Goal: Information Seeking & Learning: Compare options

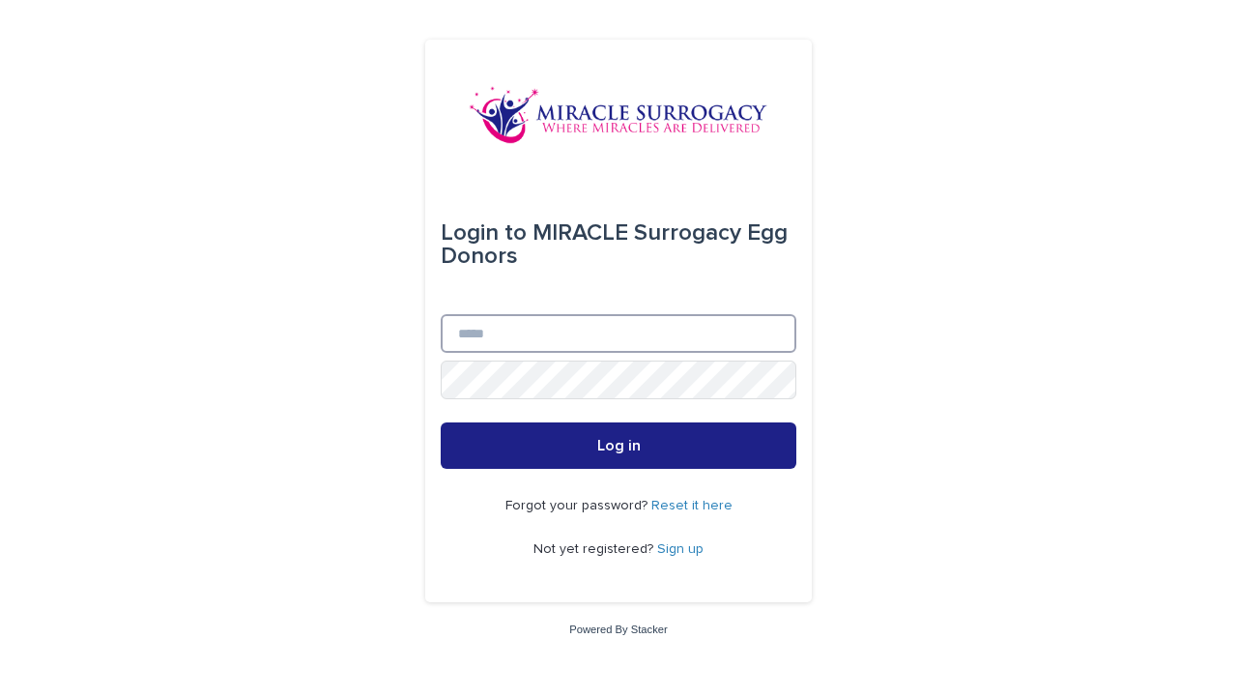
click at [690, 325] on input "Email" at bounding box center [619, 333] width 356 height 39
type input "**********"
click at [441, 422] on button "Log in" at bounding box center [619, 445] width 356 height 46
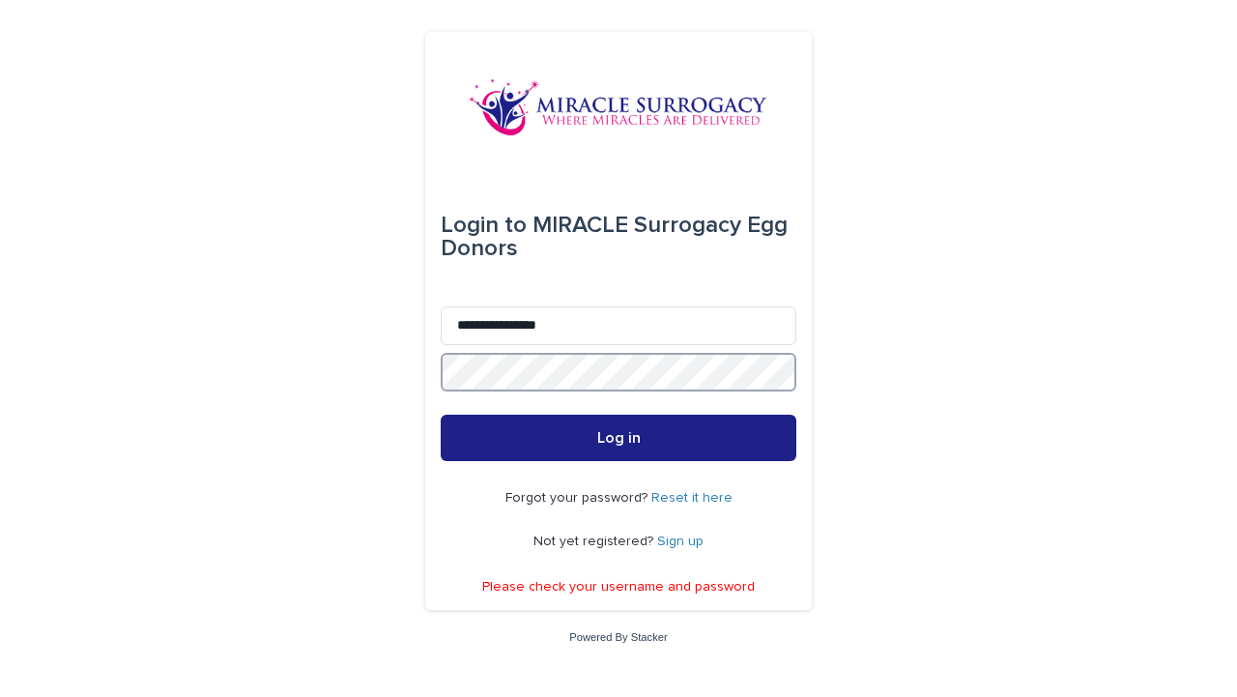
click at [441, 415] on button "Log in" at bounding box center [619, 438] width 356 height 46
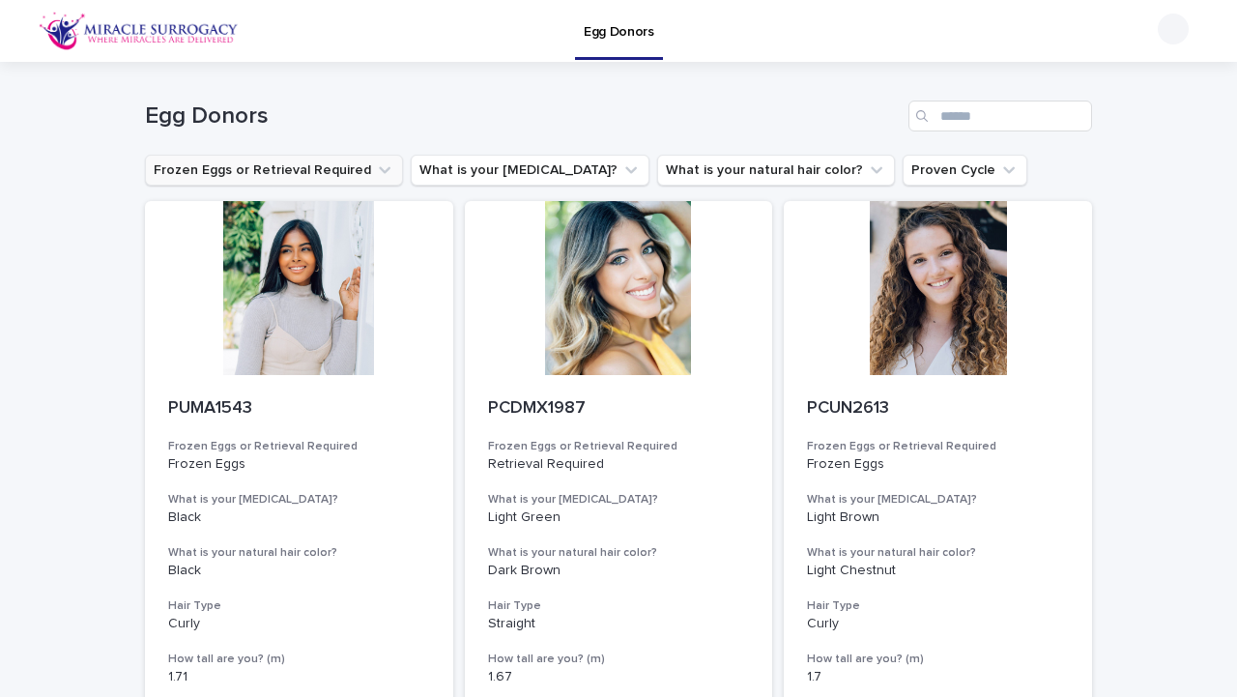
click at [292, 172] on button "Frozen Eggs or Retrieval Required" at bounding box center [274, 170] width 258 height 31
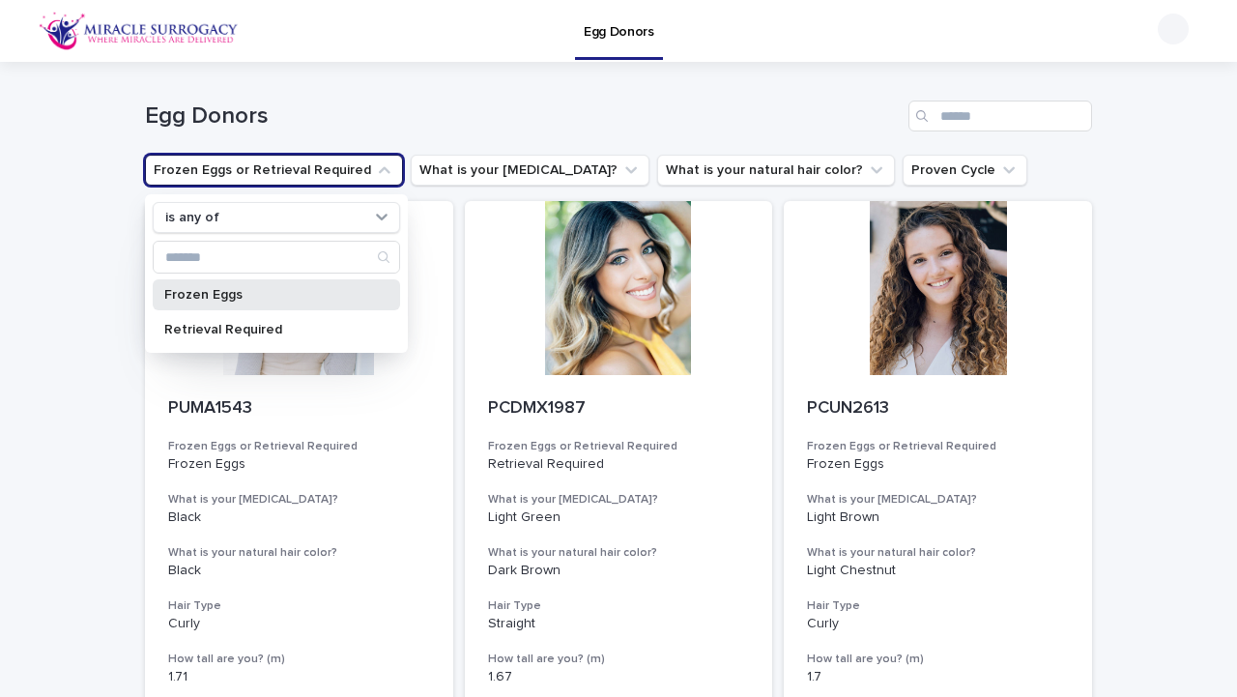
click at [278, 301] on p "Frozen Eggs" at bounding box center [266, 295] width 205 height 14
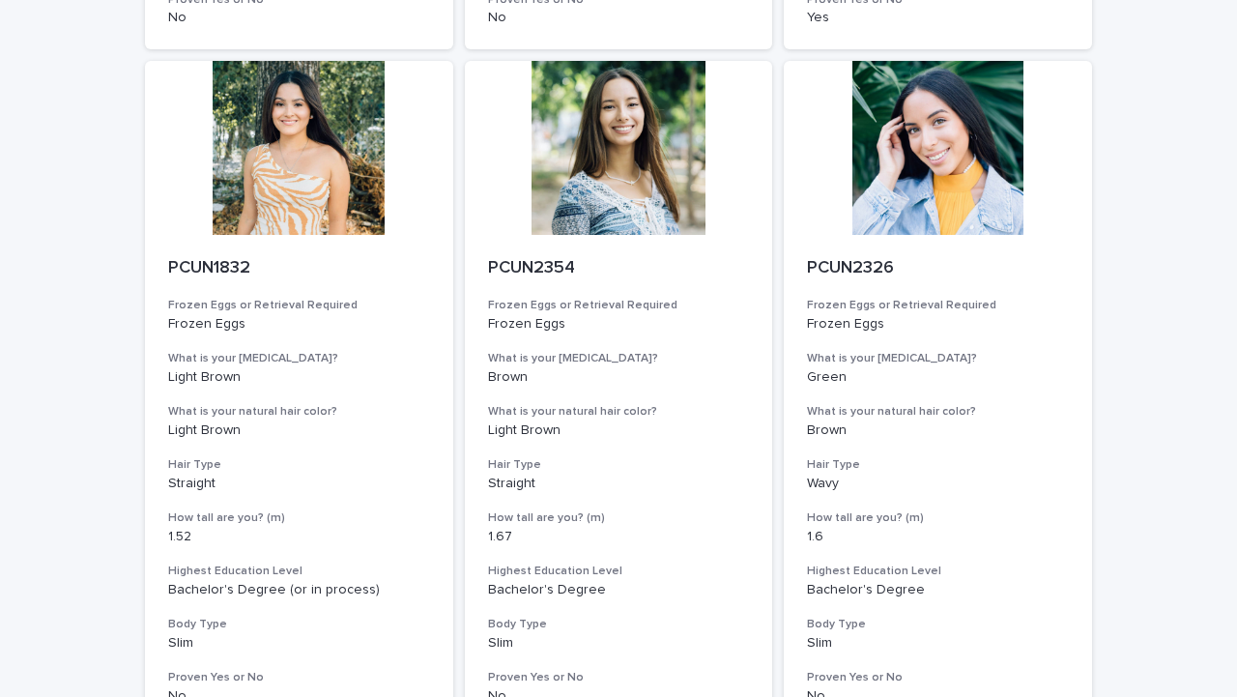
scroll to position [2445, 0]
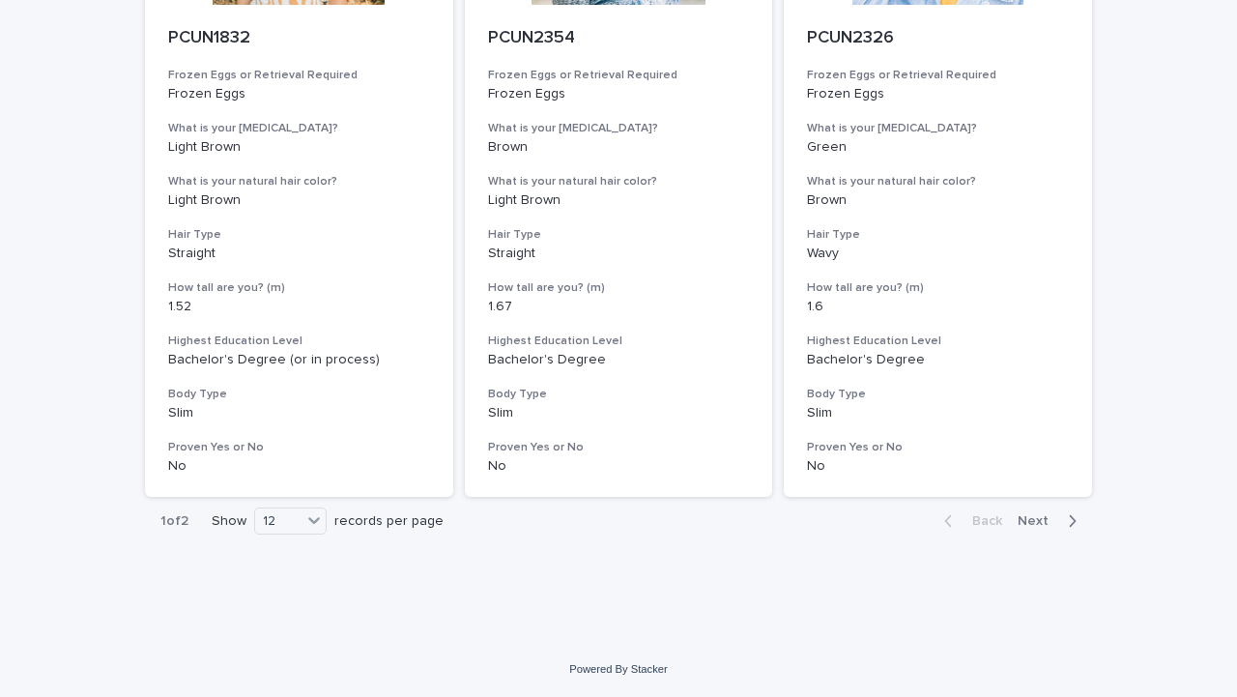
click at [1053, 521] on span "Next" at bounding box center [1038, 521] width 43 height 14
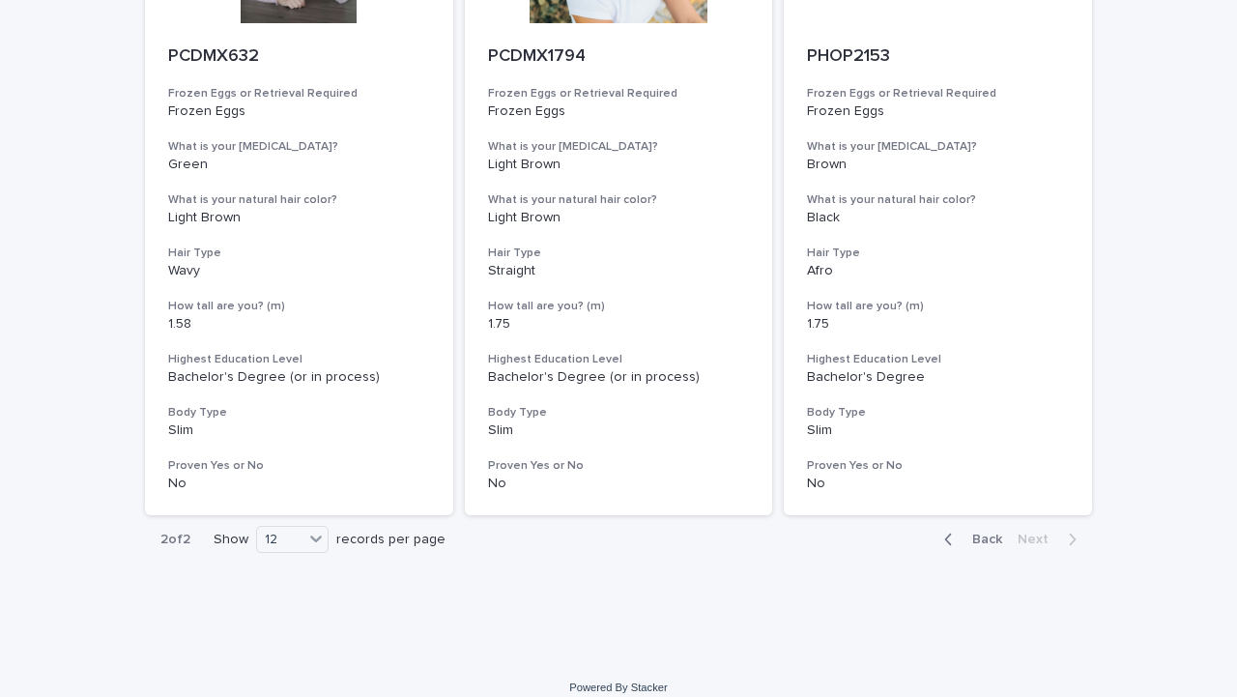
scroll to position [1089, 0]
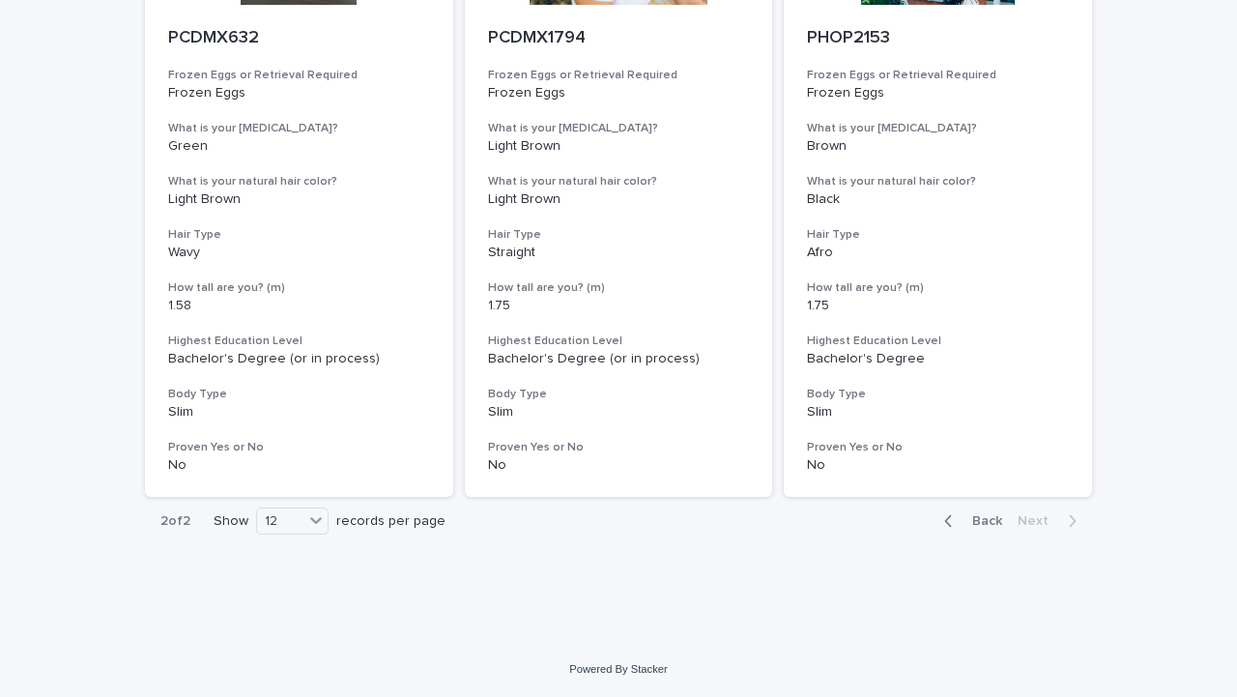
click at [966, 512] on button "Back" at bounding box center [969, 520] width 81 height 17
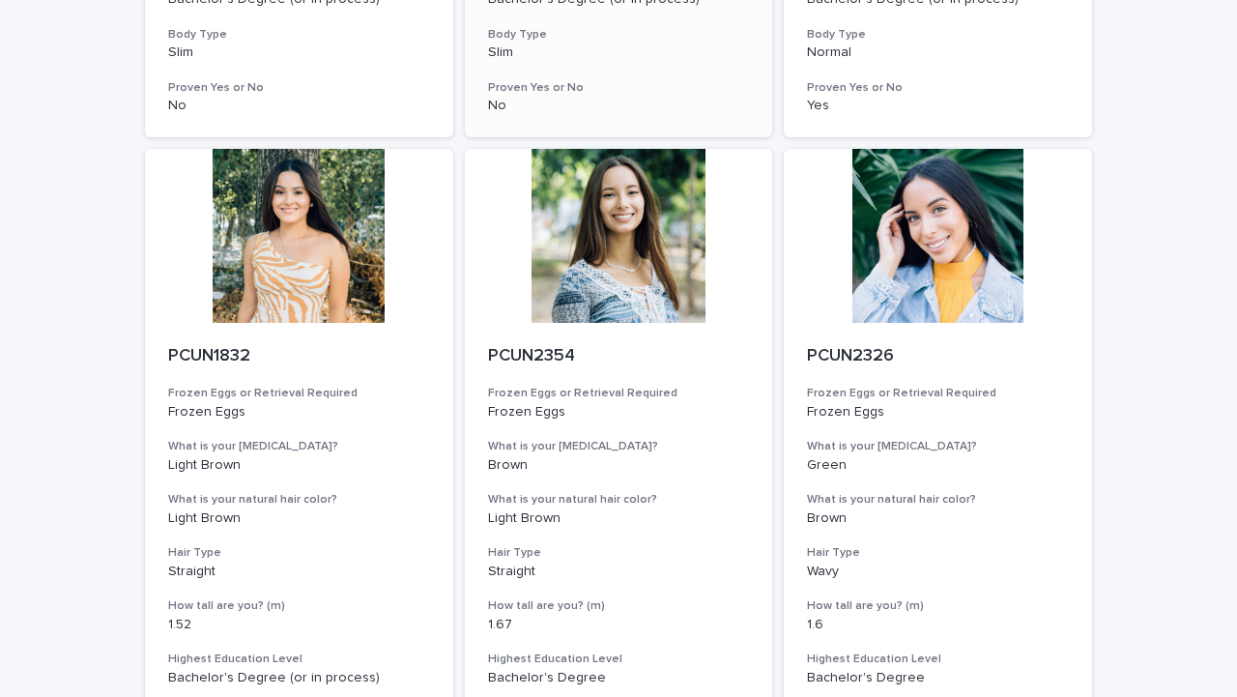
scroll to position [2124, 0]
click at [656, 189] on div at bounding box center [619, 237] width 308 height 174
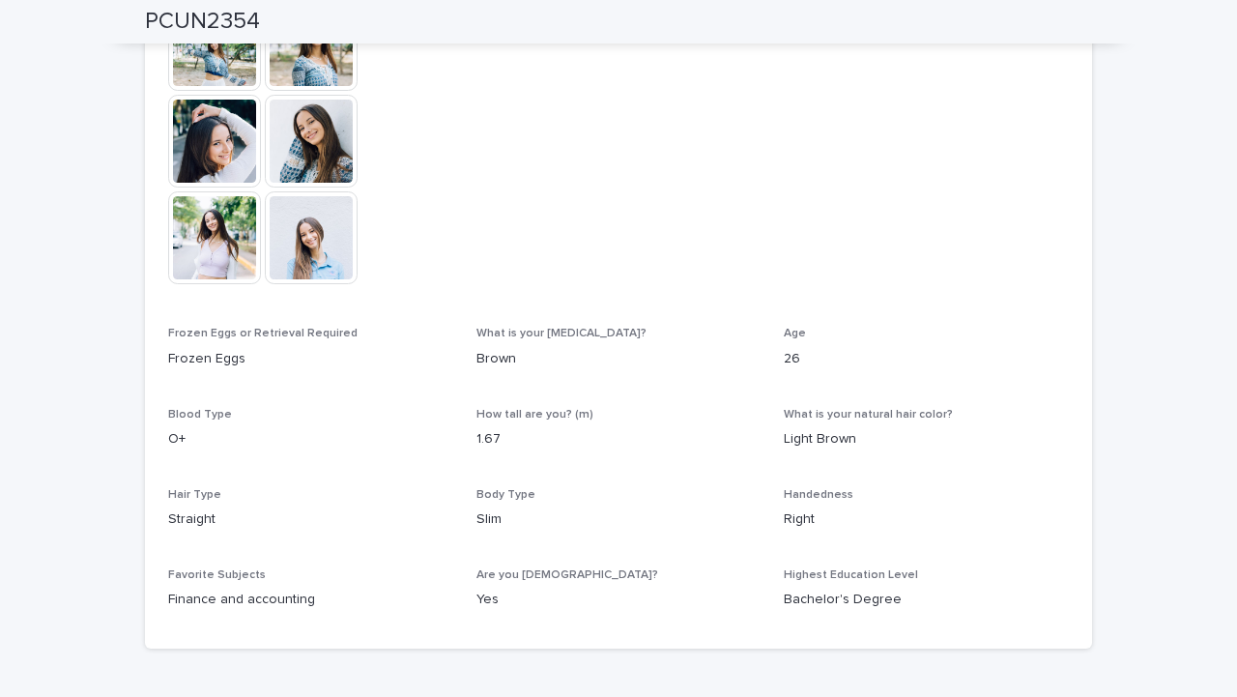
scroll to position [357, 0]
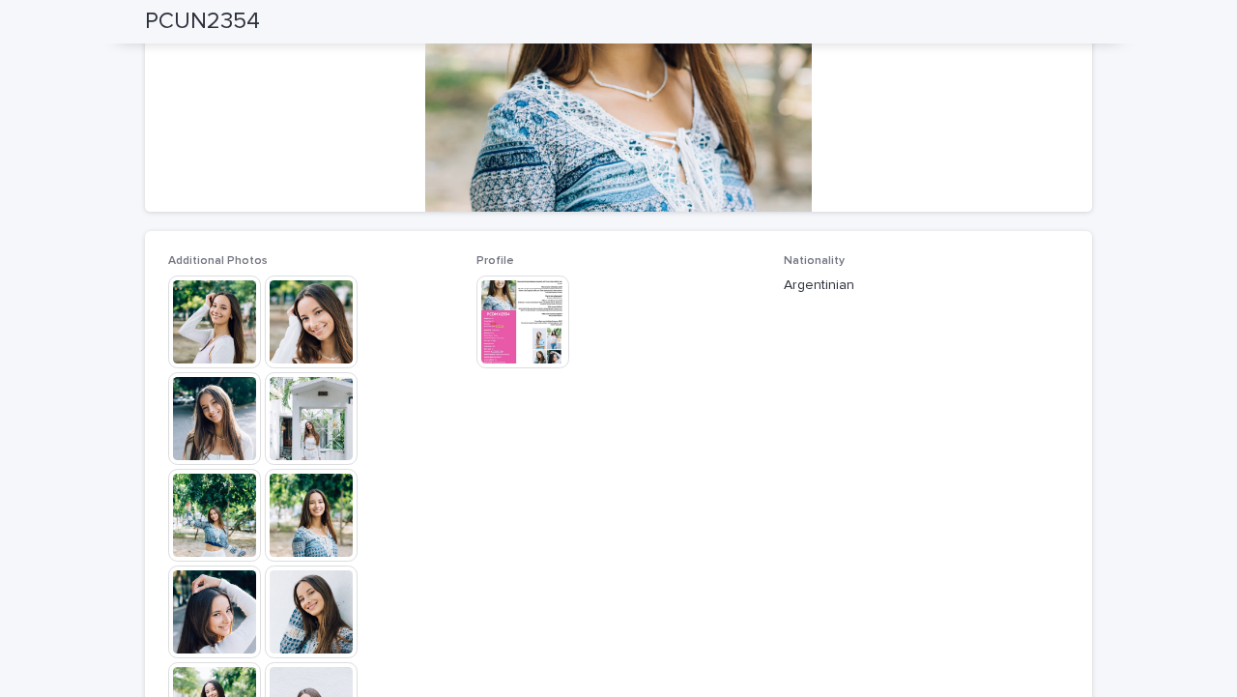
click at [505, 346] on img at bounding box center [522, 321] width 93 height 93
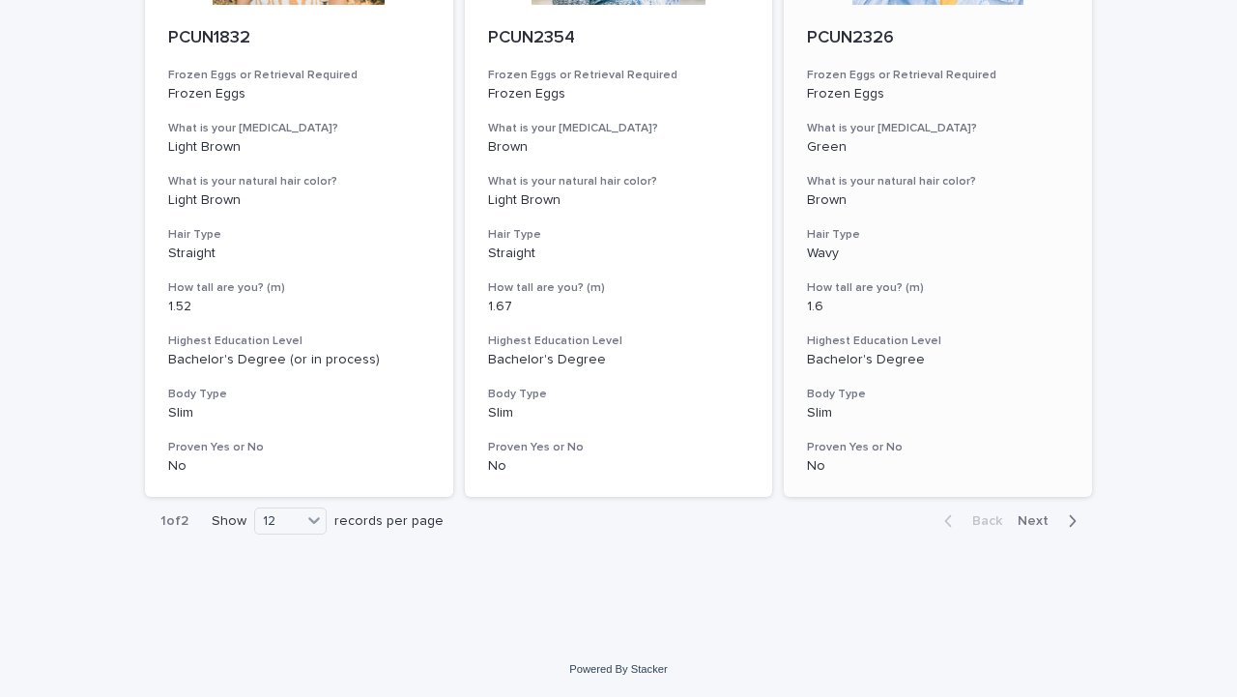
scroll to position [2401, 0]
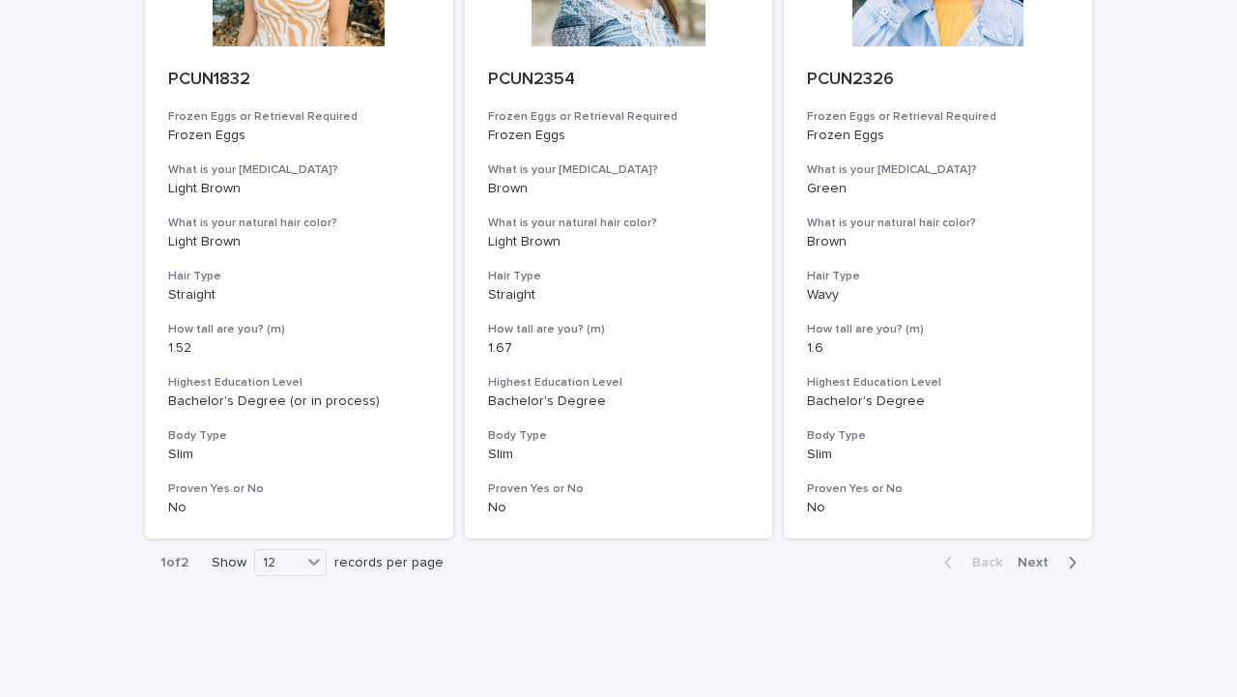
click at [1057, 568] on span "Next" at bounding box center [1038, 563] width 43 height 14
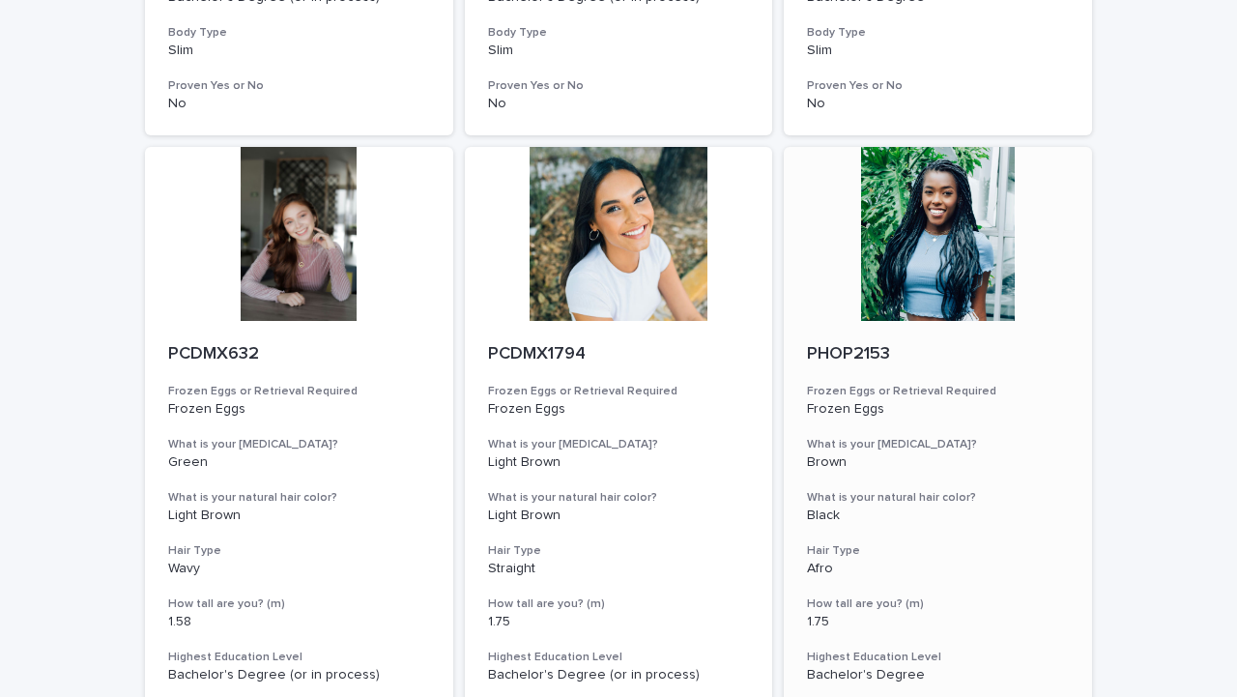
scroll to position [772, 0]
click at [947, 295] on div at bounding box center [938, 233] width 308 height 174
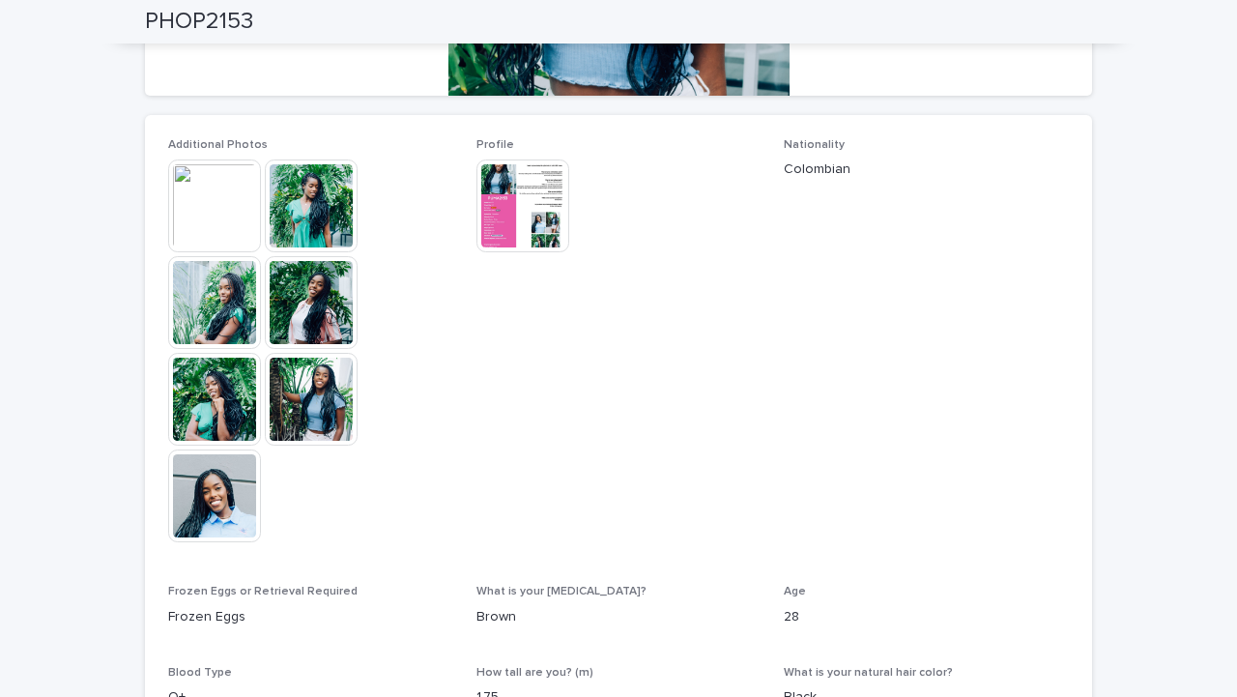
scroll to position [472, 0]
click at [317, 385] on img at bounding box center [311, 400] width 93 height 93
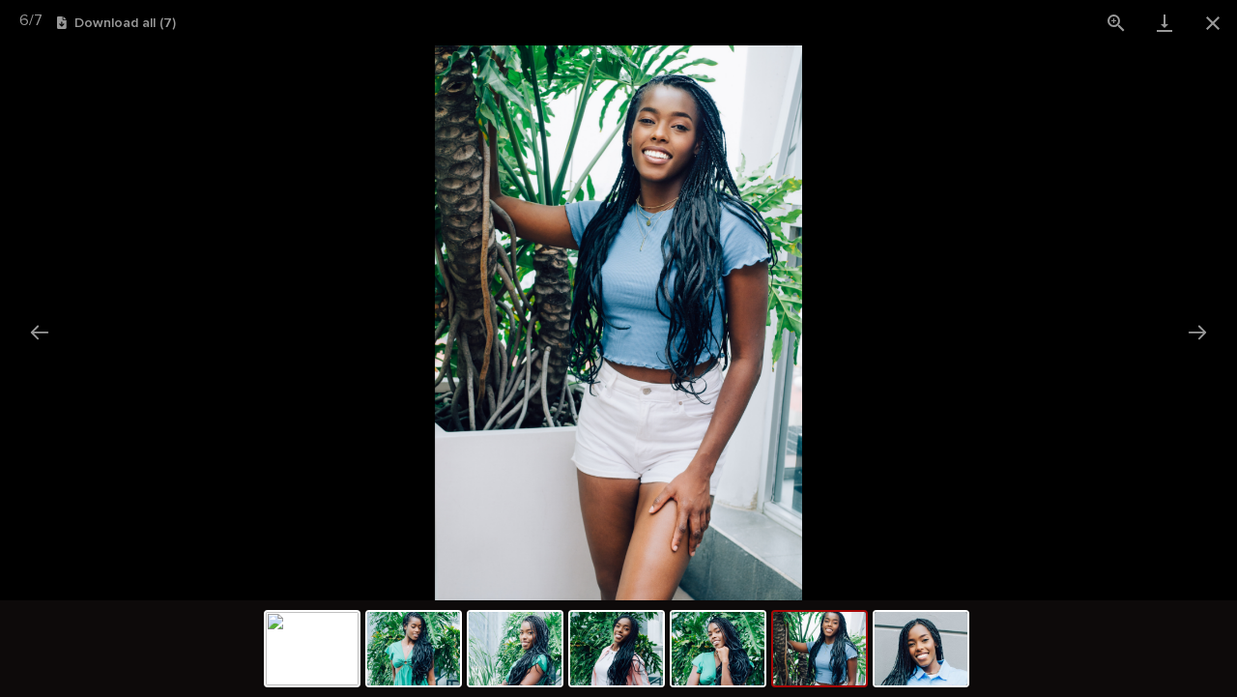
scroll to position [0, 0]
click at [125, 483] on picture at bounding box center [618, 322] width 1237 height 555
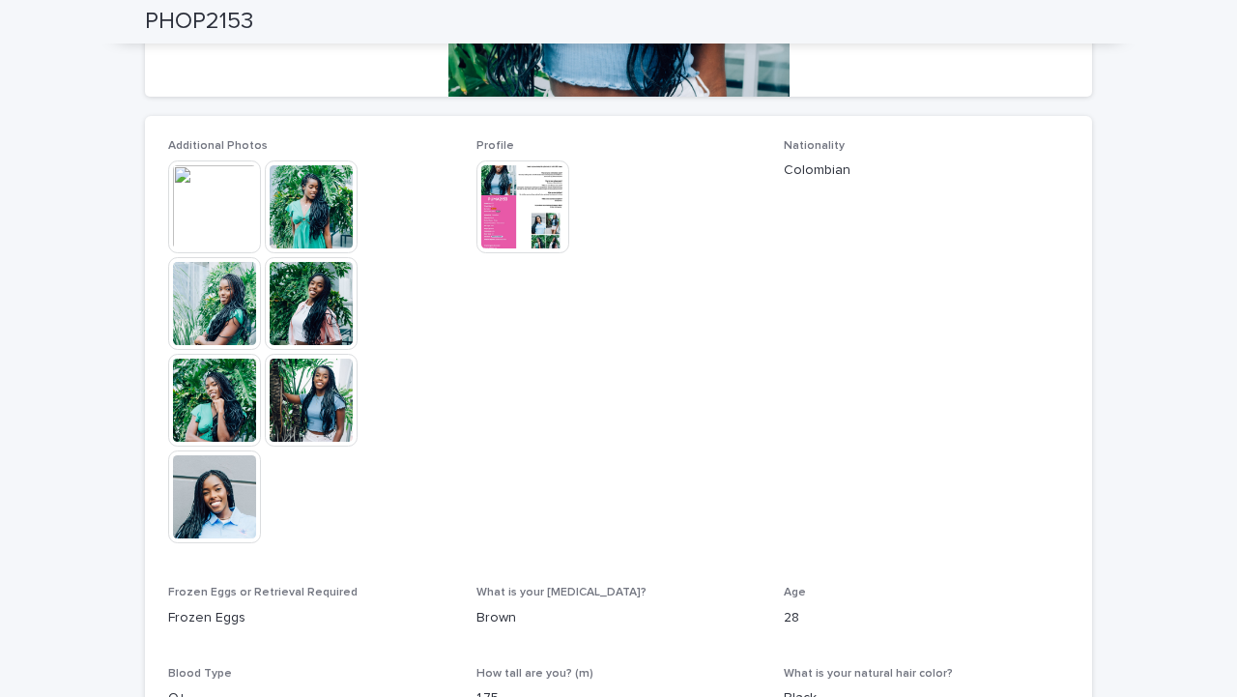
click at [500, 195] on img at bounding box center [522, 206] width 93 height 93
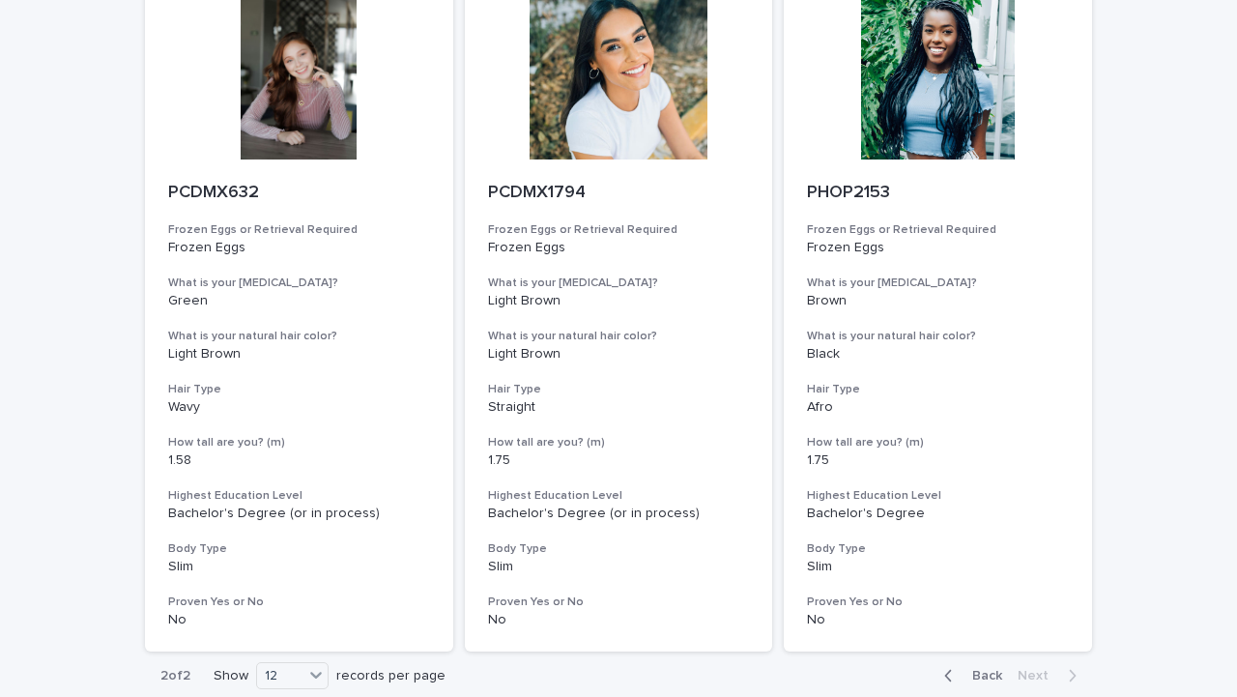
scroll to position [1089, 0]
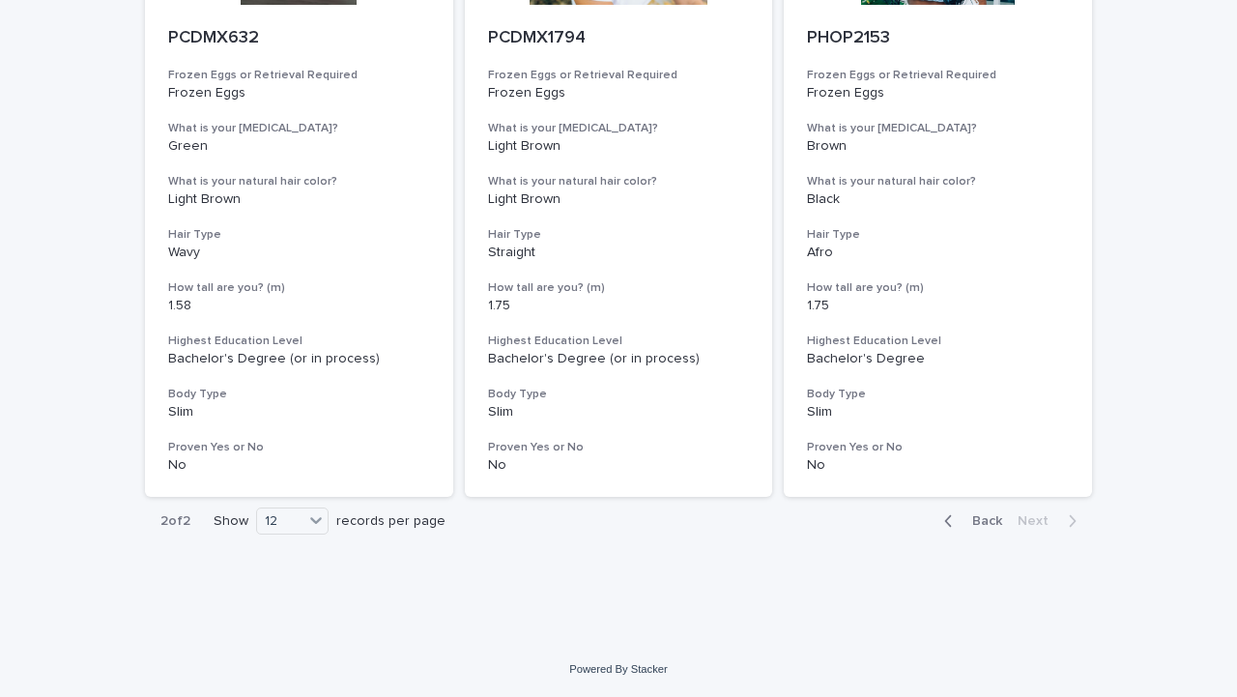
click at [970, 520] on span "Back" at bounding box center [981, 521] width 42 height 14
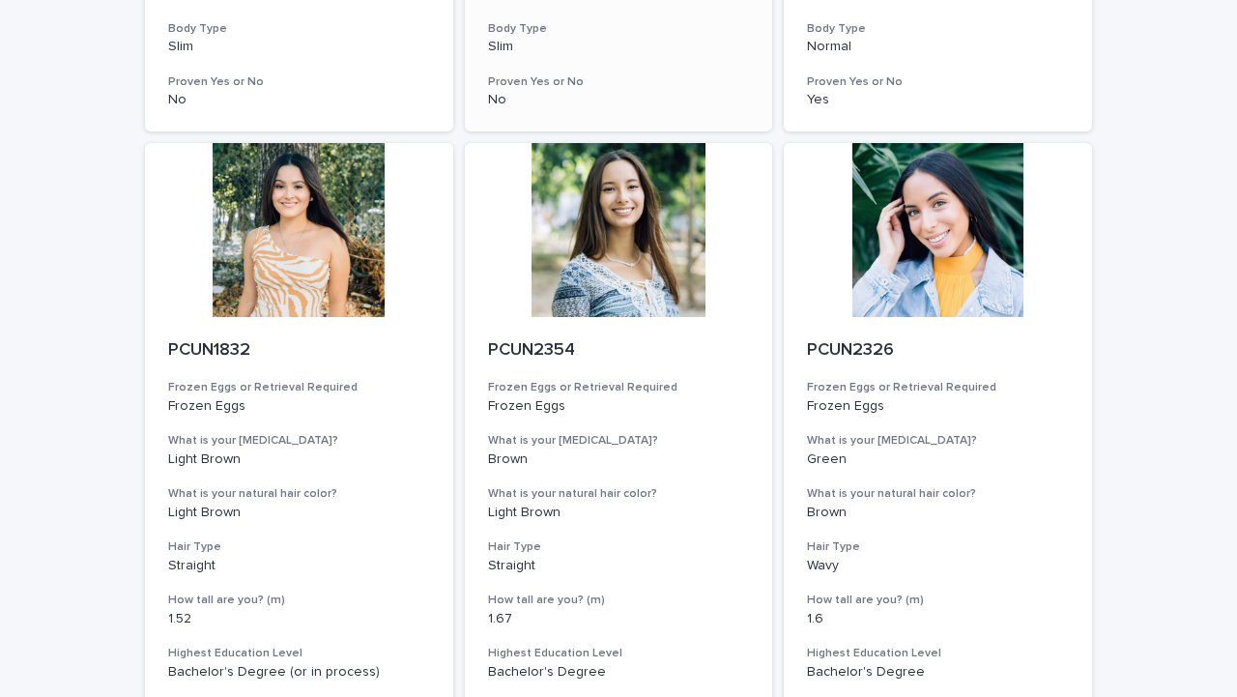
scroll to position [2133, 0]
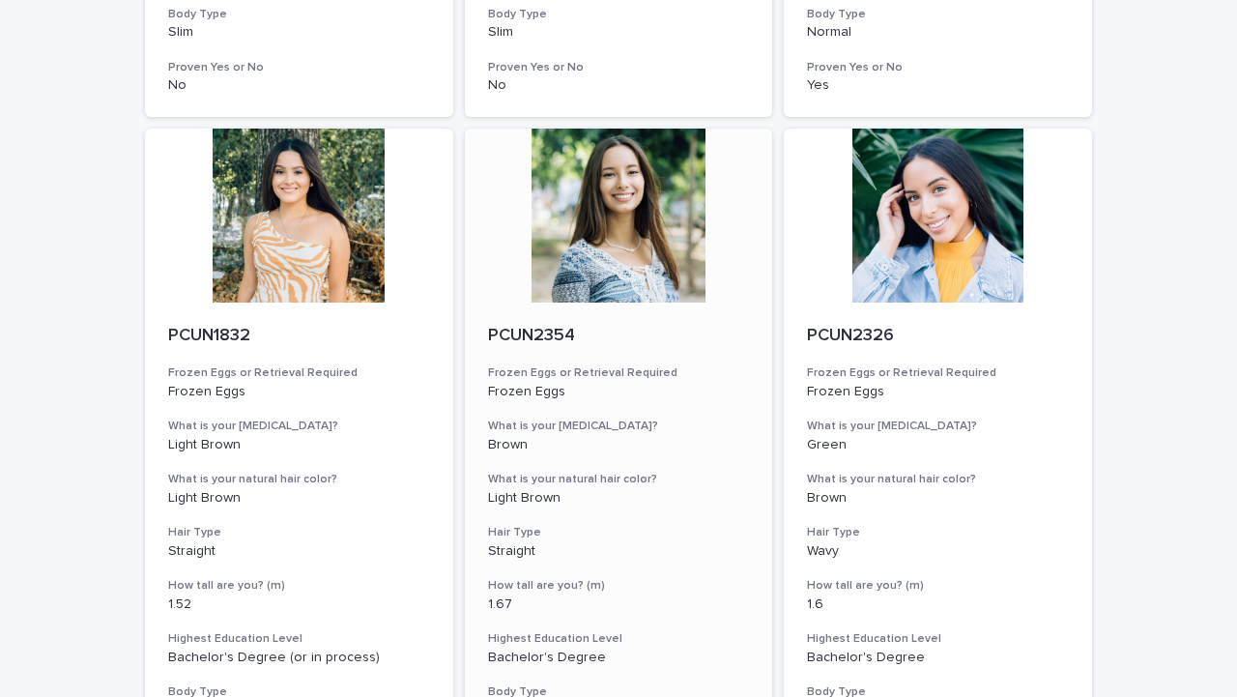
click at [648, 272] on div at bounding box center [619, 216] width 308 height 174
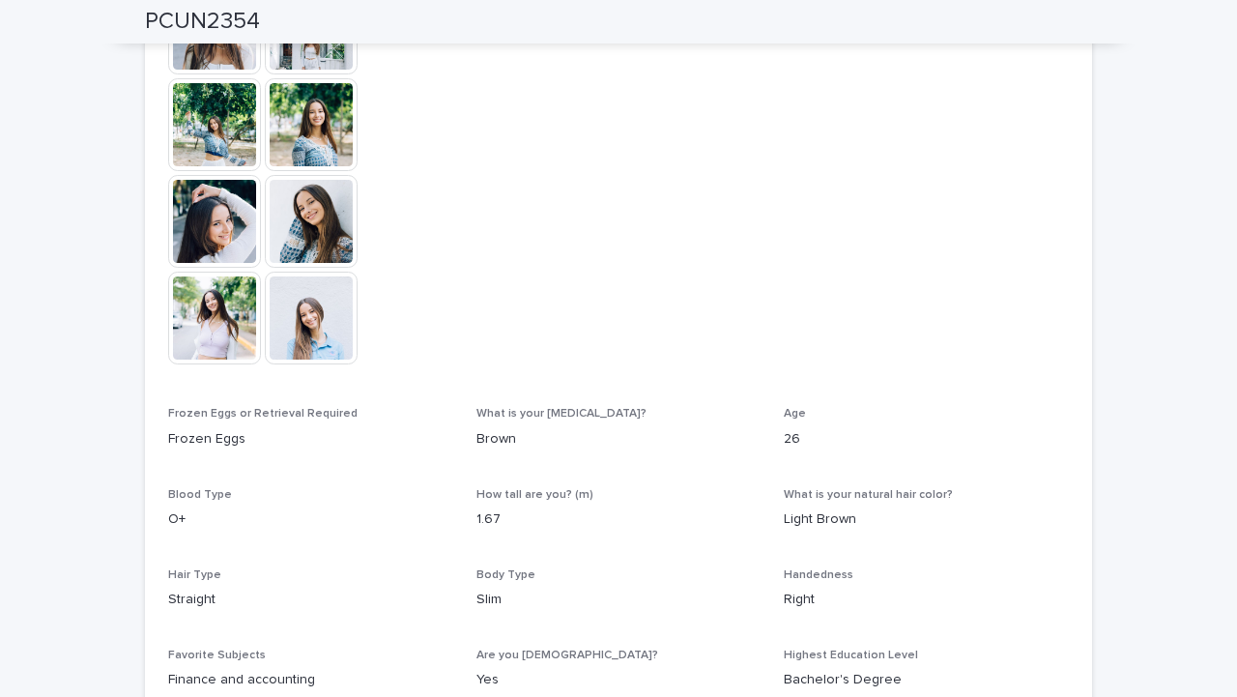
scroll to position [463, 0]
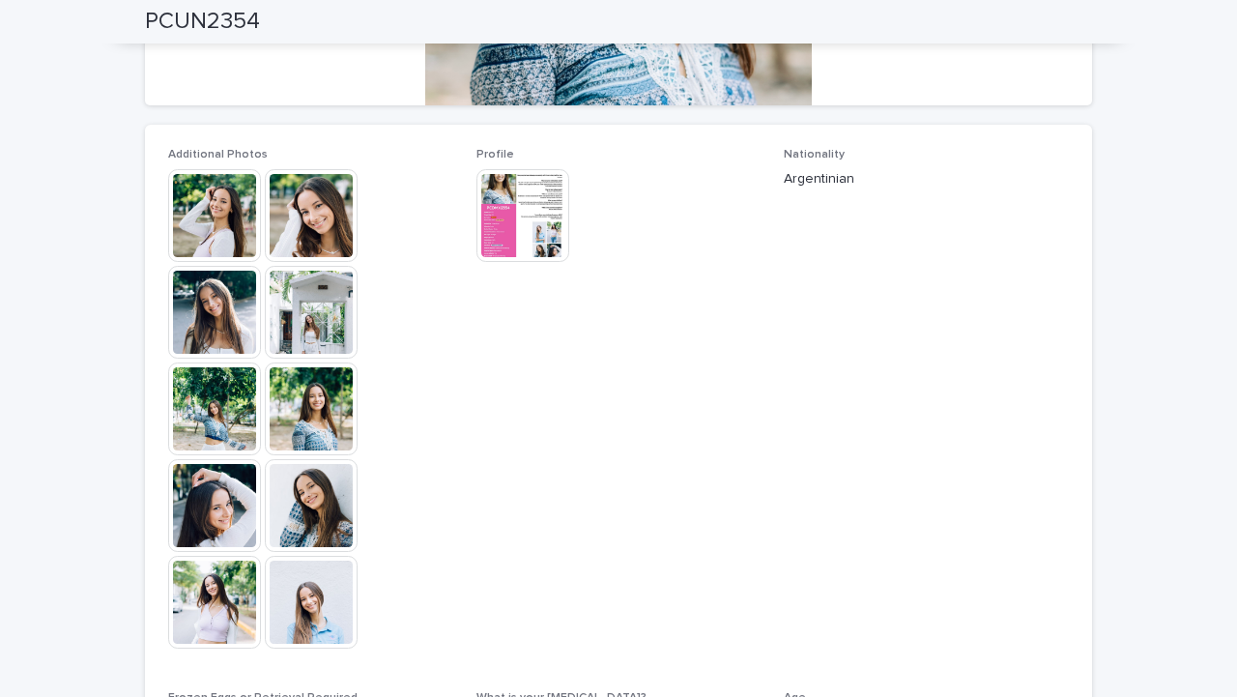
click at [304, 606] on img at bounding box center [311, 602] width 93 height 93
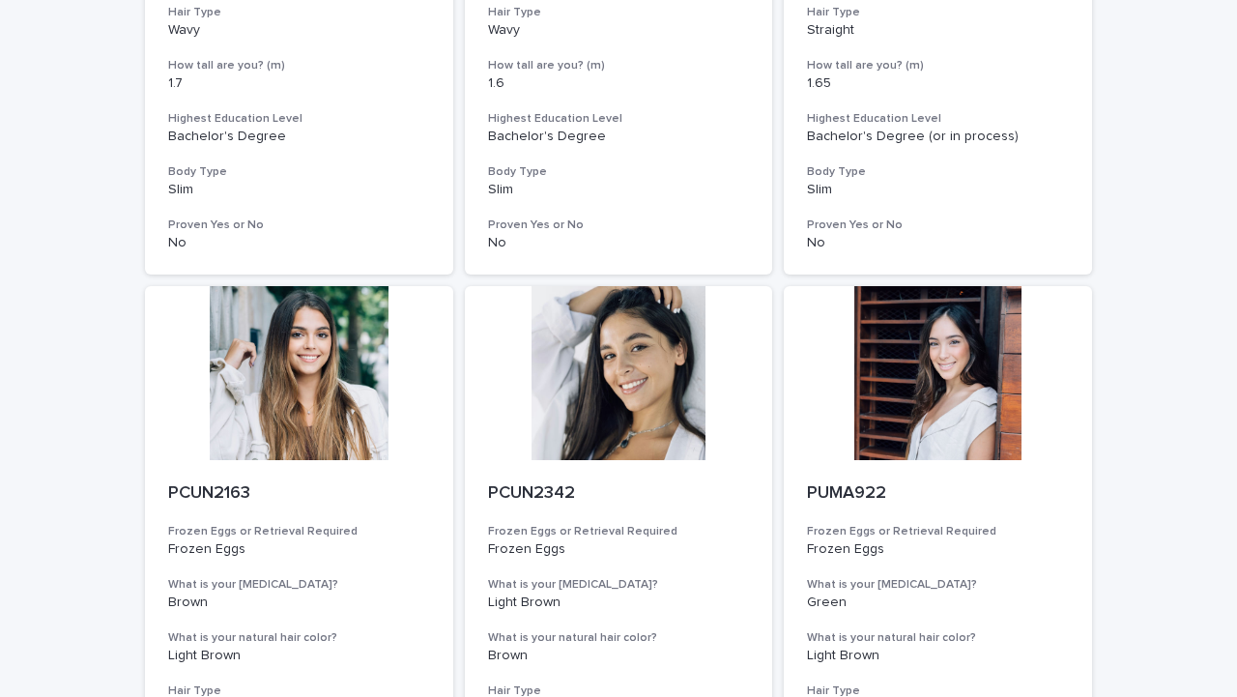
scroll to position [1310, 0]
click at [672, 320] on div at bounding box center [619, 372] width 308 height 174
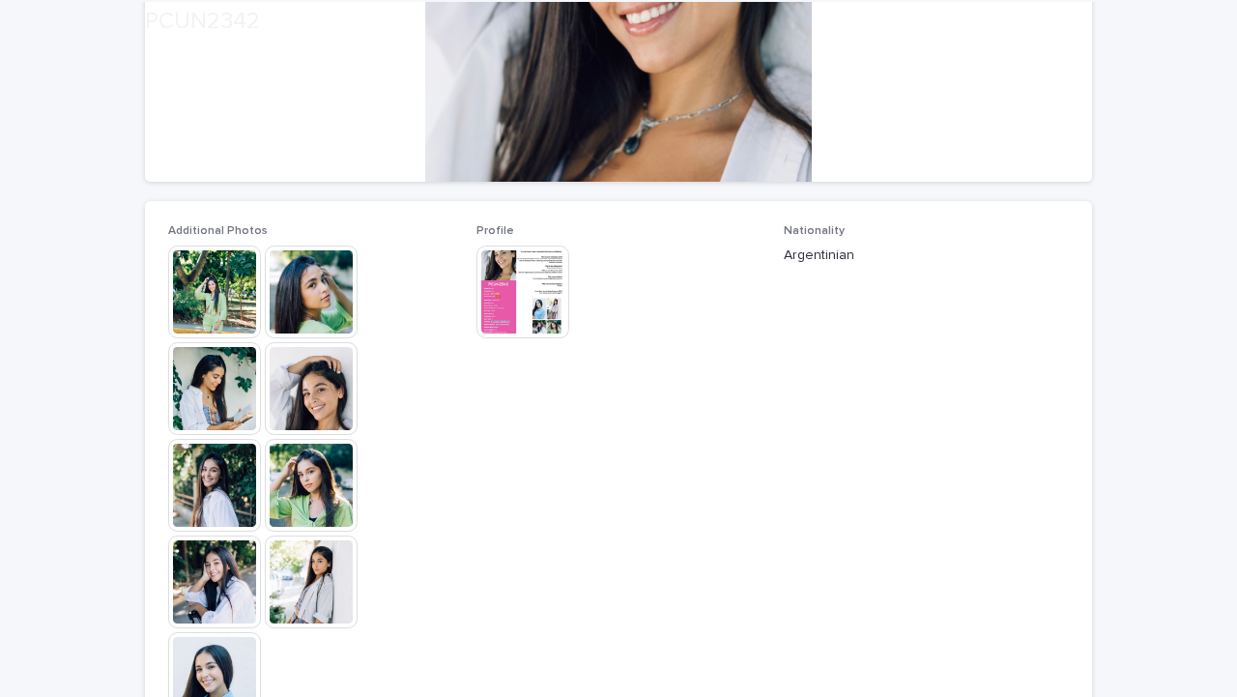
scroll to position [394, 0]
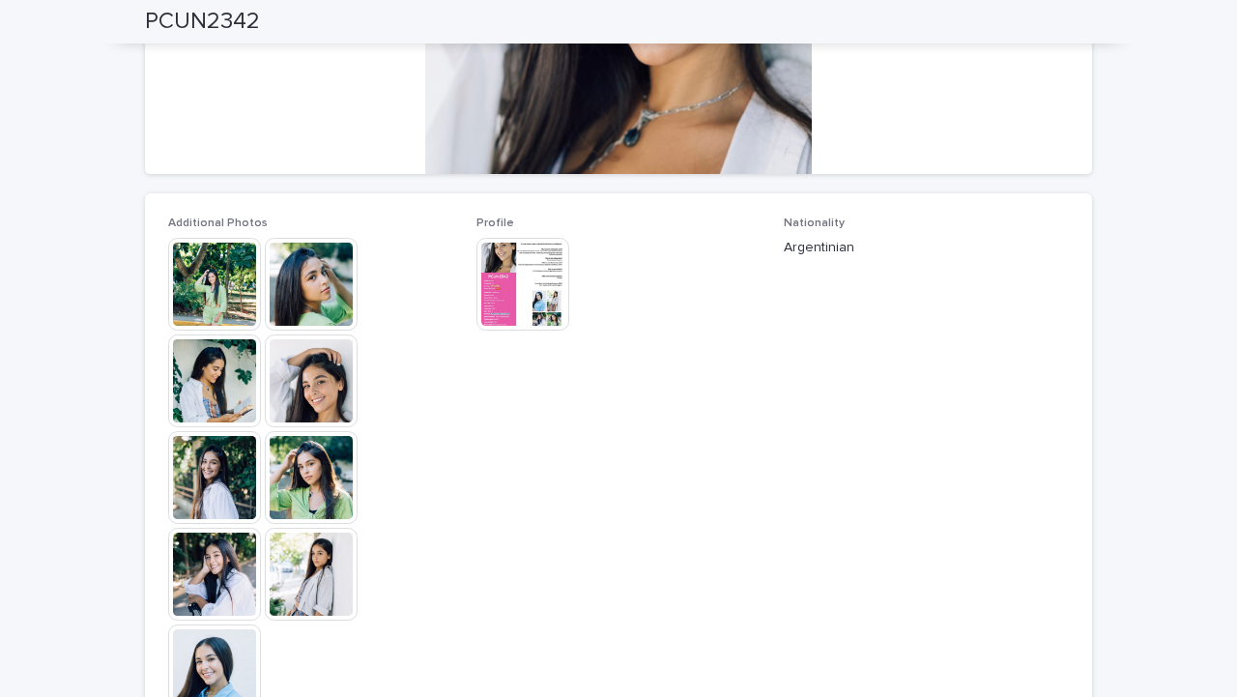
click at [226, 640] on img at bounding box center [214, 670] width 93 height 93
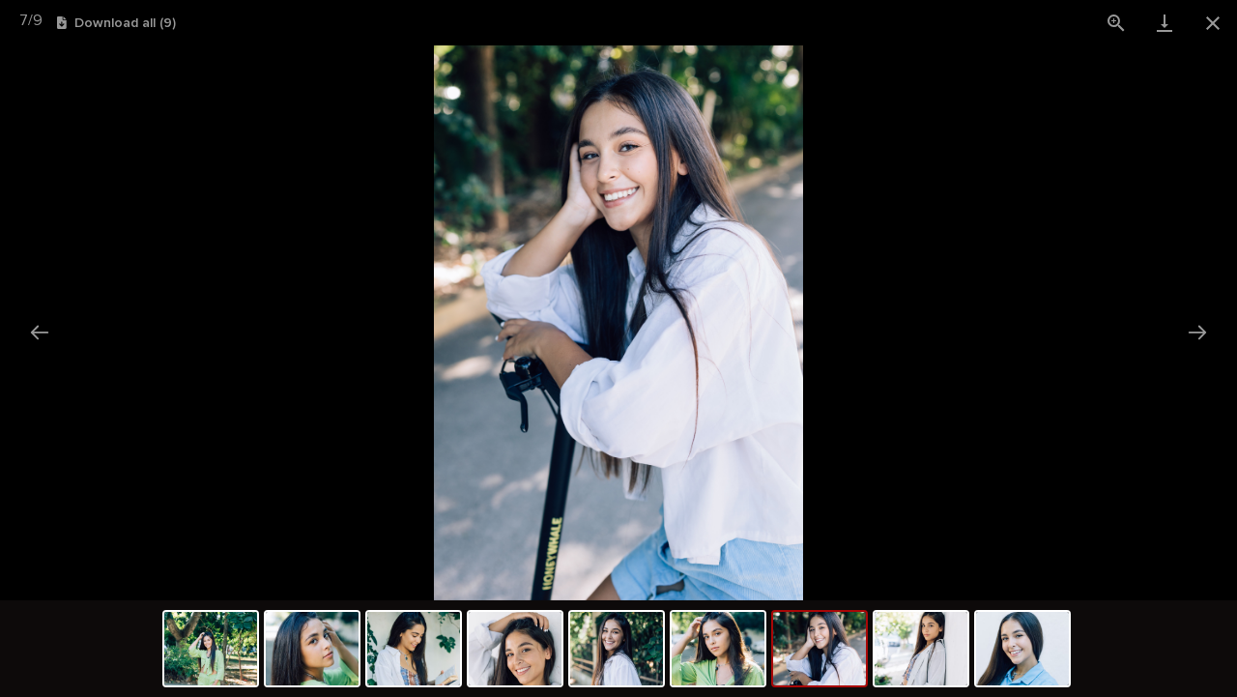
scroll to position [0, 0]
click at [95, 422] on picture at bounding box center [618, 322] width 1237 height 555
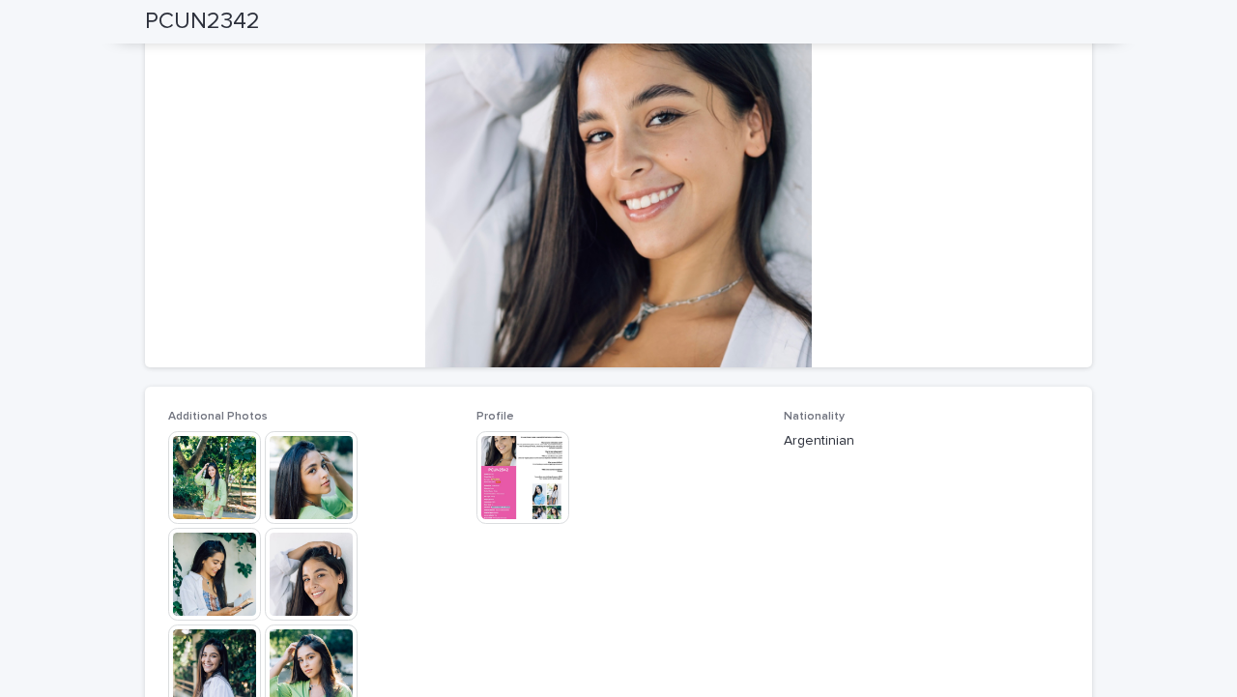
scroll to position [194, 0]
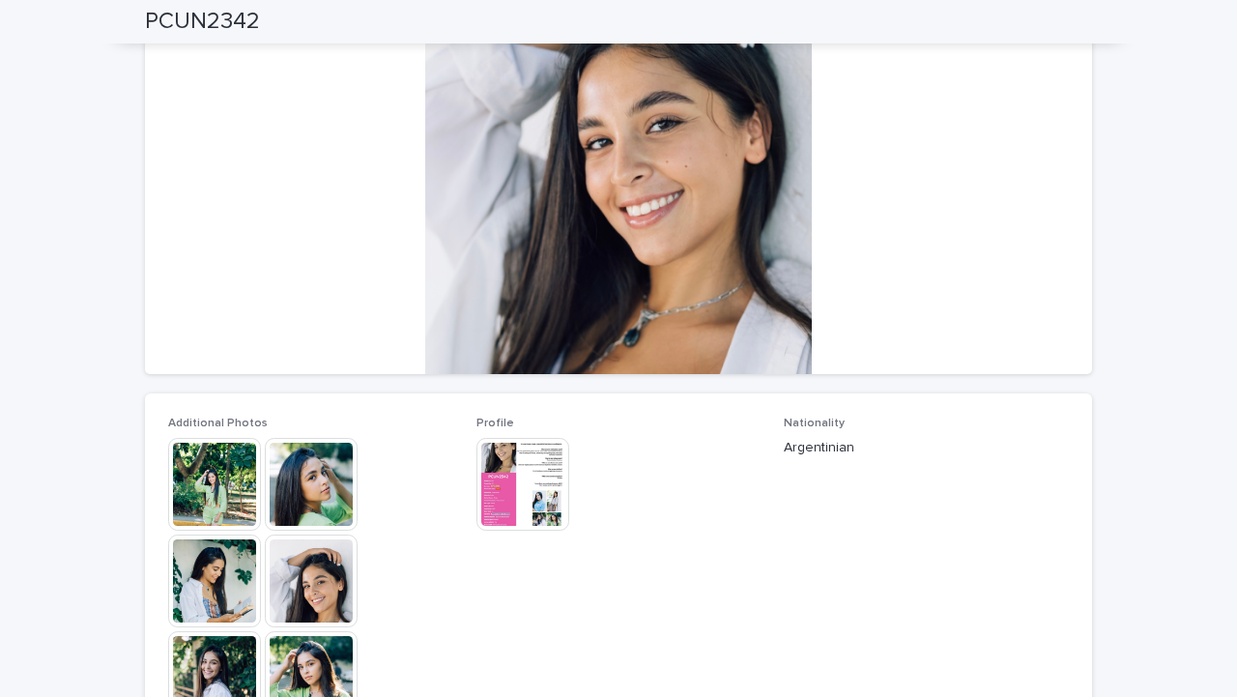
click at [576, 182] on div at bounding box center [618, 180] width 947 height 387
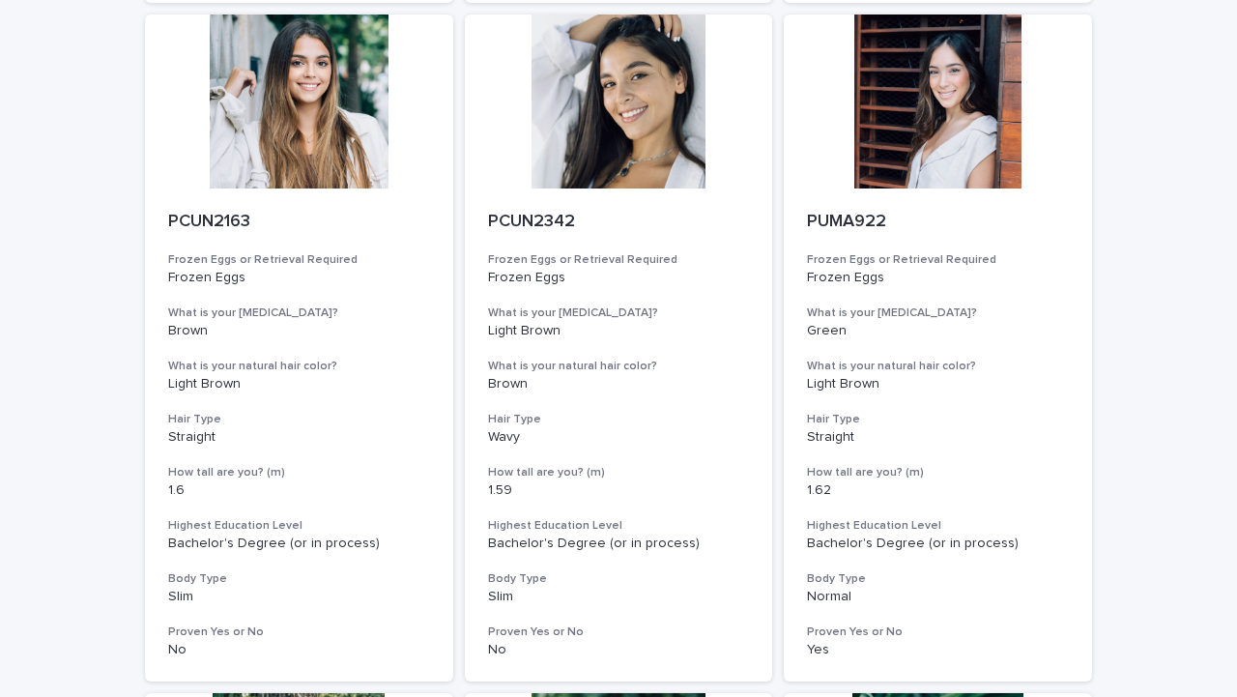
scroll to position [1548, 0]
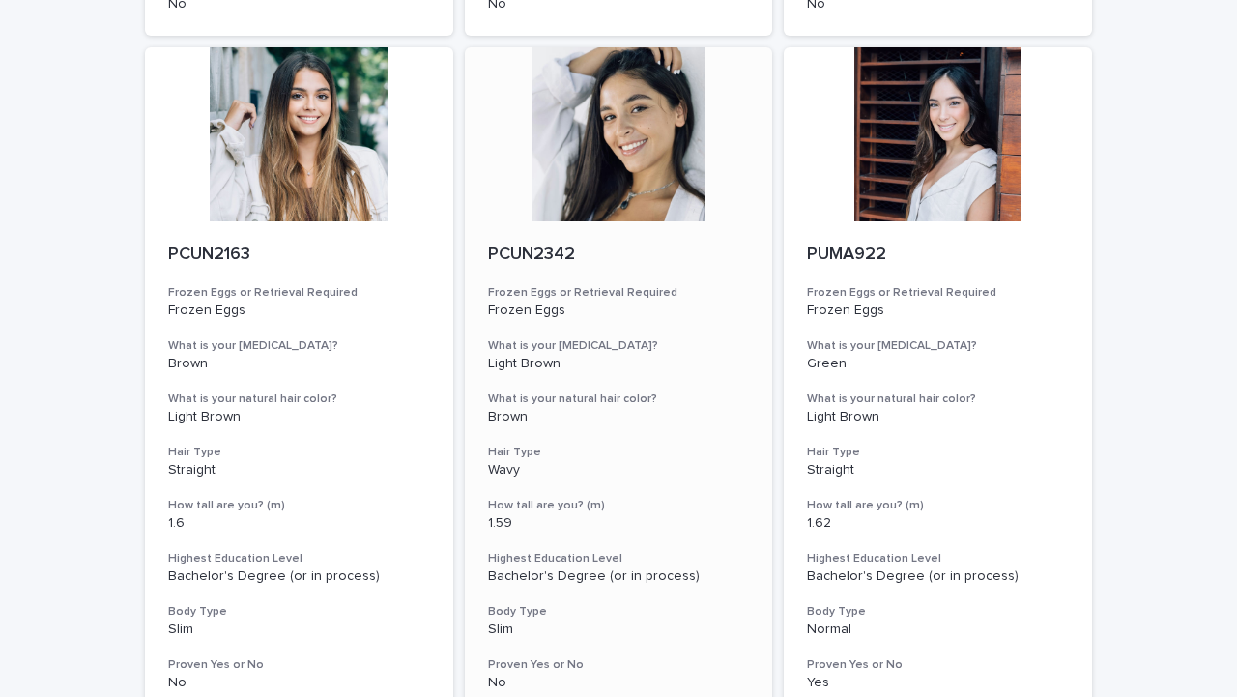
click at [578, 186] on div at bounding box center [619, 134] width 308 height 174
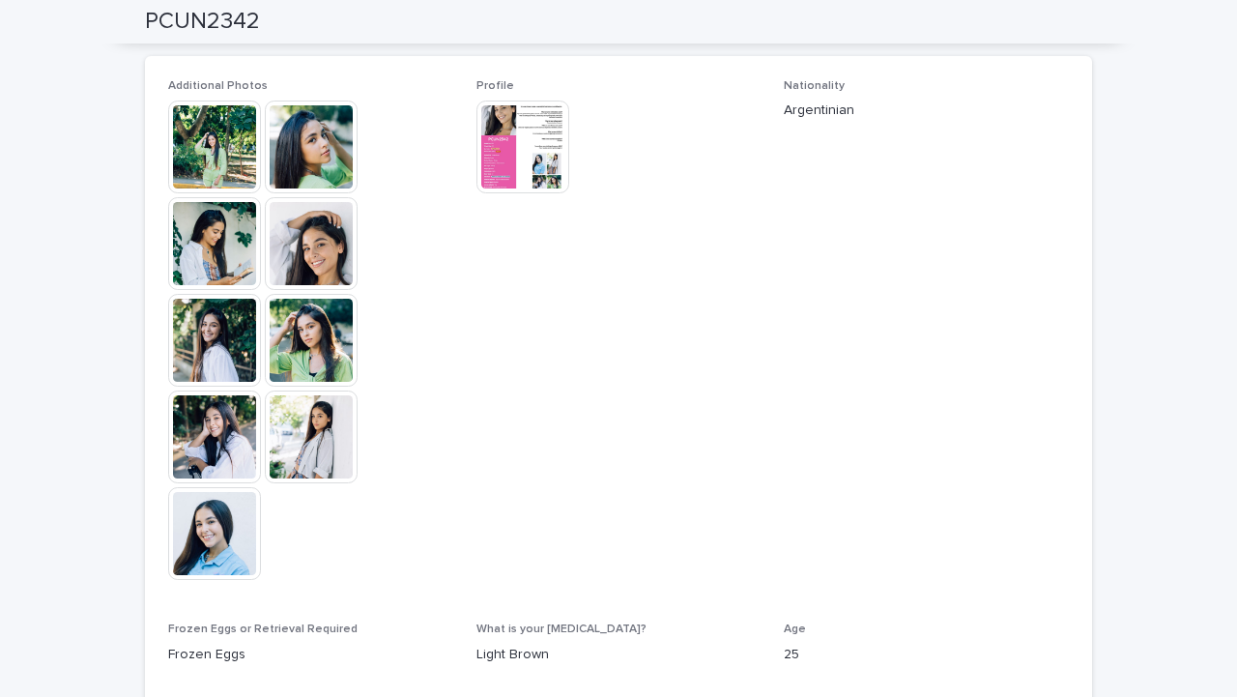
scroll to position [533, 0]
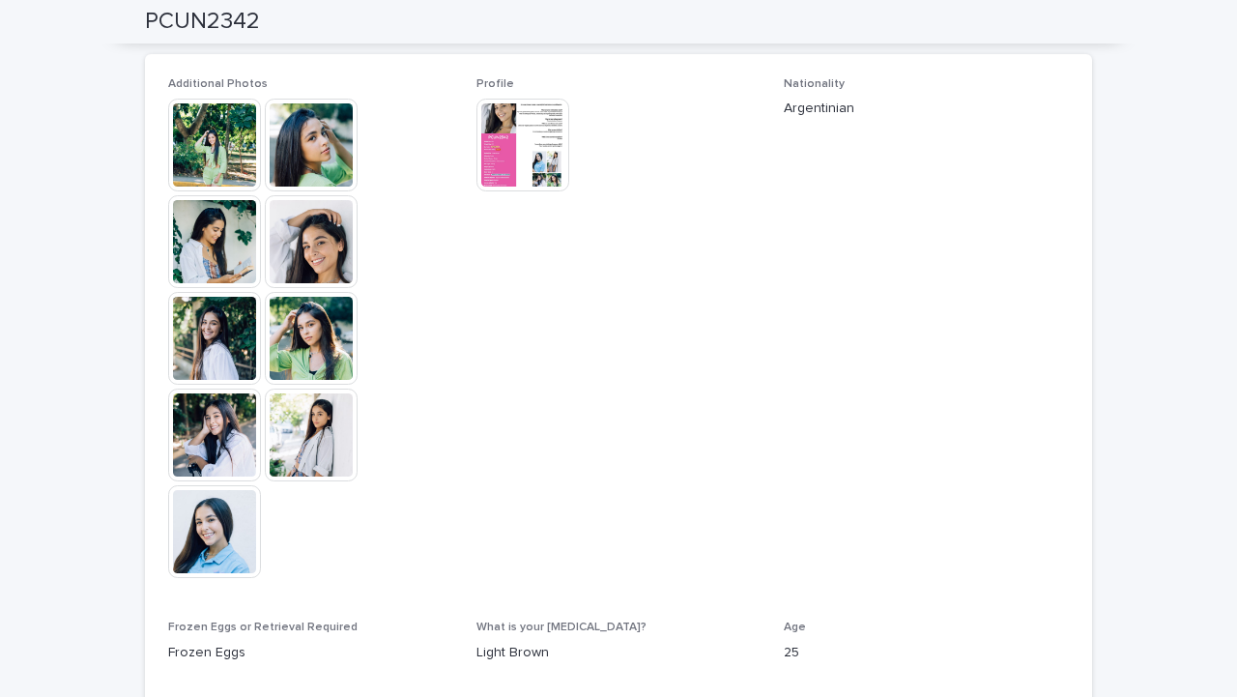
click at [330, 251] on img at bounding box center [311, 241] width 93 height 93
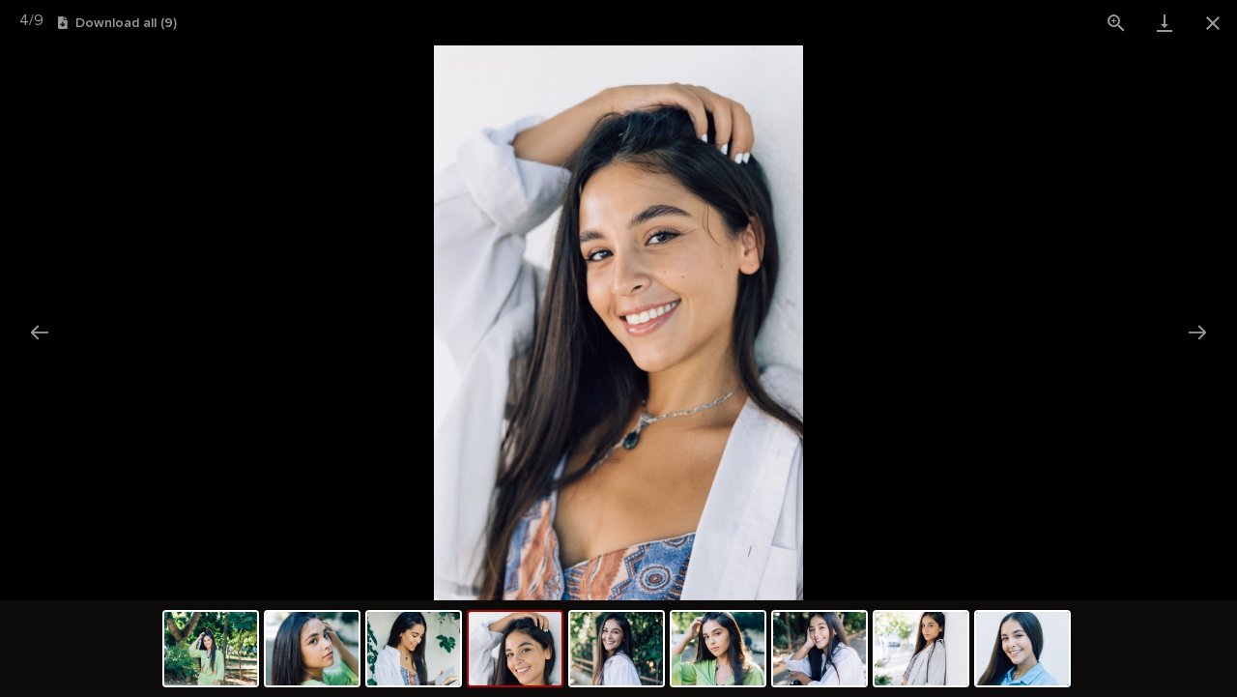
scroll to position [0, 0]
